Goal: Task Accomplishment & Management: Use online tool/utility

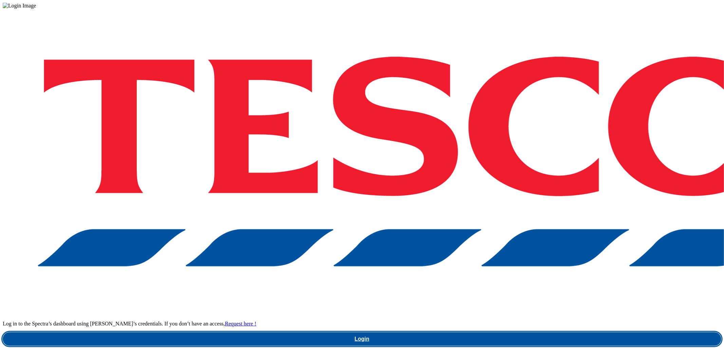
click at [559, 333] on link "Login" at bounding box center [362, 340] width 719 height 14
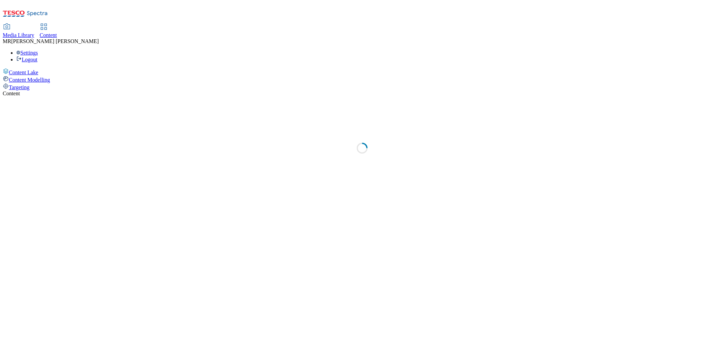
select select "ghs-[GEOGRAPHIC_DATA]"
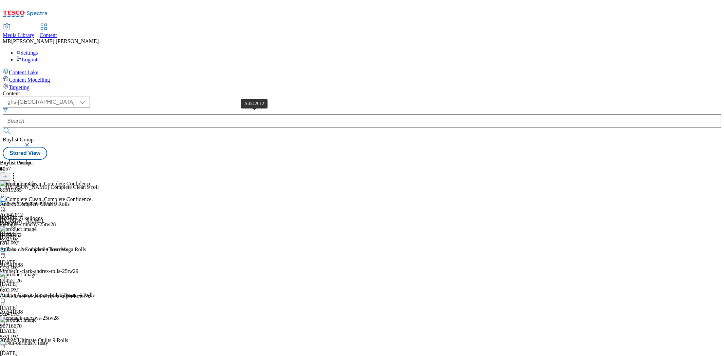
click at [23, 212] on div "Ad542012" at bounding box center [11, 215] width 23 height 6
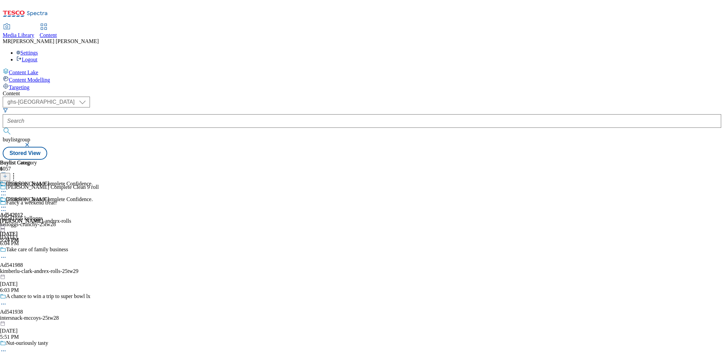
click at [7, 204] on icon at bounding box center [3, 207] width 7 height 7
click at [37, 251] on span "Preview" at bounding box center [29, 253] width 16 height 5
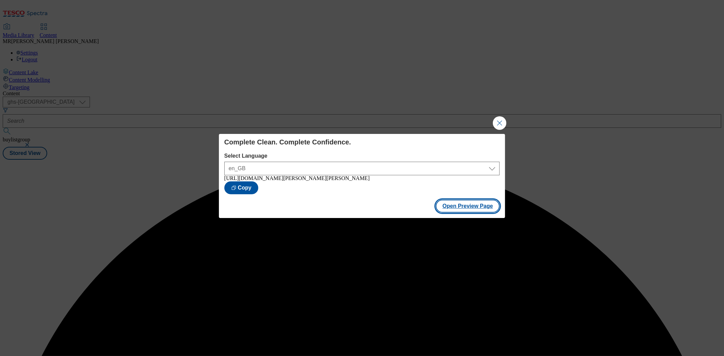
click at [479, 209] on button "Open Preview Page" at bounding box center [468, 206] width 64 height 13
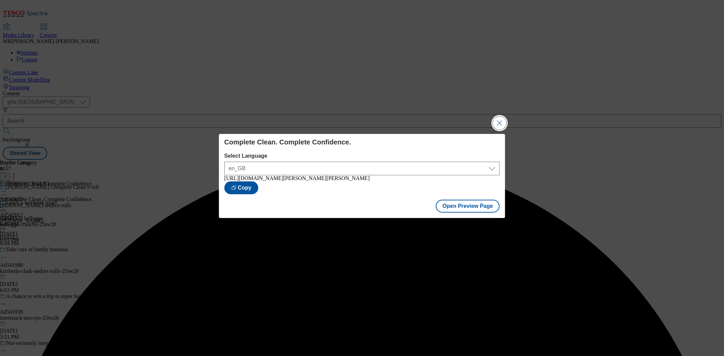
click at [497, 125] on button "Close Modal" at bounding box center [500, 123] width 14 height 14
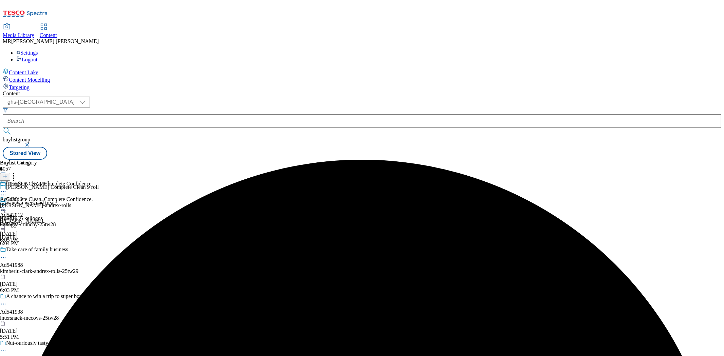
click at [7, 204] on icon at bounding box center [3, 207] width 7 height 7
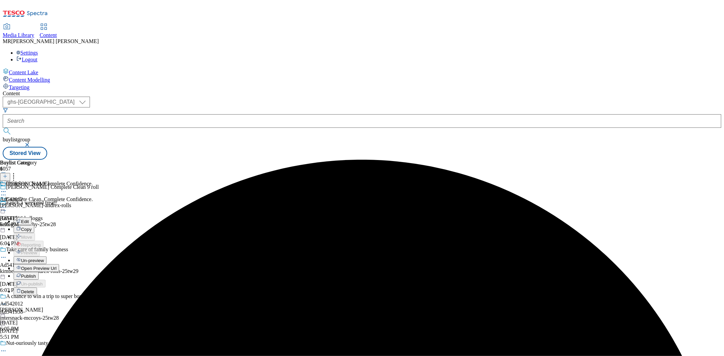
click at [36, 274] on span "Publish" at bounding box center [28, 276] width 15 height 5
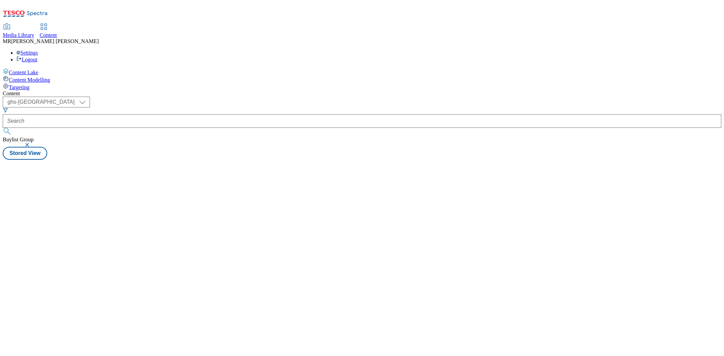
select select "ghs-[GEOGRAPHIC_DATA]"
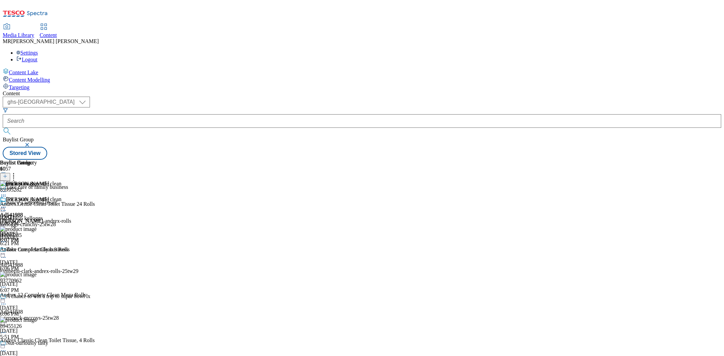
click at [7, 204] on icon at bounding box center [3, 207] width 7 height 7
click at [37, 251] on span "Preview" at bounding box center [29, 253] width 16 height 5
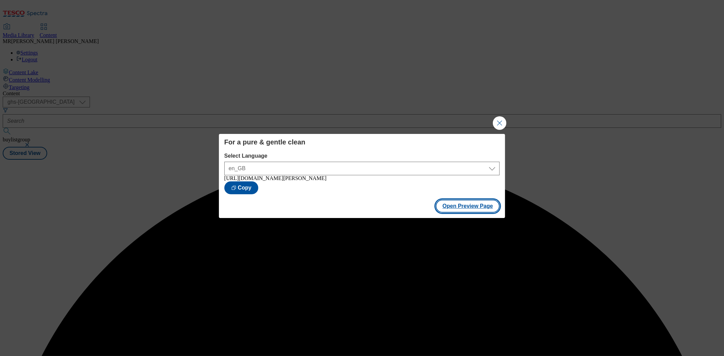
click at [492, 208] on button "Open Preview Page" at bounding box center [468, 206] width 64 height 13
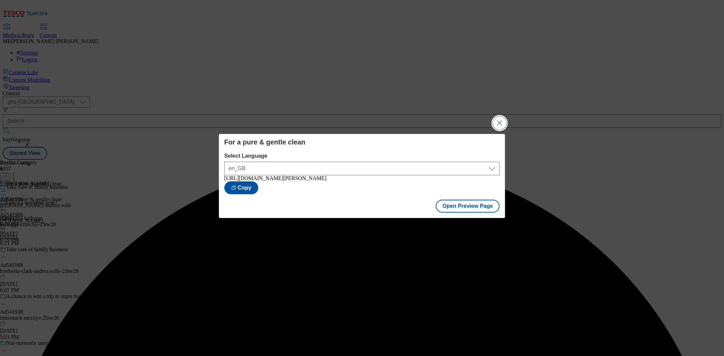
click at [495, 119] on button "Close Modal" at bounding box center [500, 123] width 14 height 14
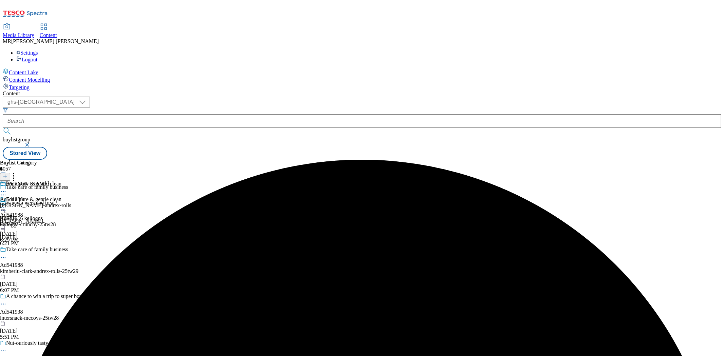
click at [7, 204] on icon at bounding box center [3, 207] width 7 height 7
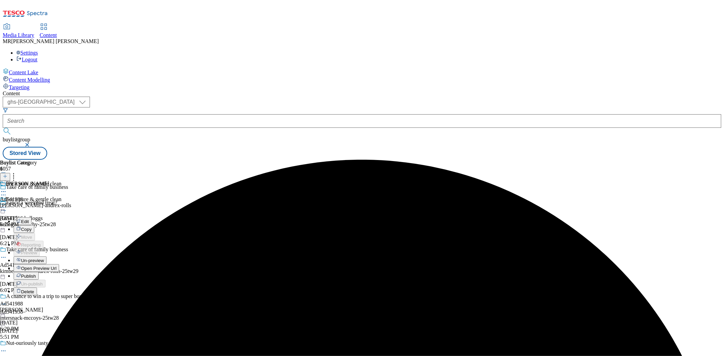
click at [36, 274] on span "Publish" at bounding box center [28, 276] width 15 height 5
